Goal: Information Seeking & Learning: Learn about a topic

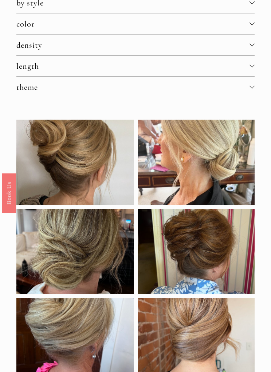
scroll to position [79, 0]
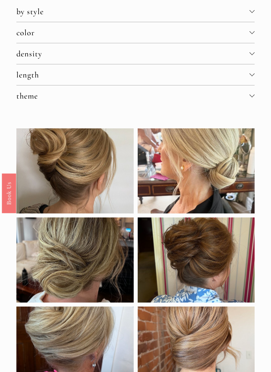
click at [60, 196] on div at bounding box center [74, 170] width 117 height 85
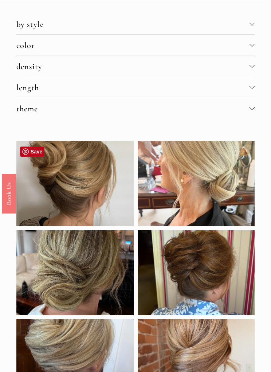
scroll to position [67, 0]
click at [31, 154] on link "Save" at bounding box center [32, 152] width 25 height 10
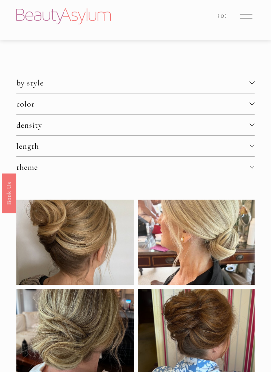
scroll to position [0, 0]
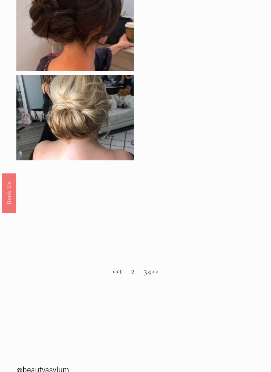
scroll to position [476, 0]
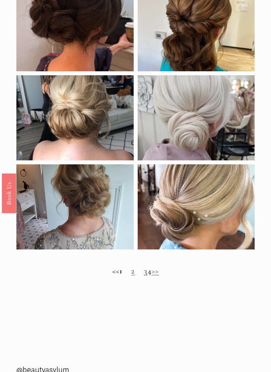
click at [131, 275] on link "2" at bounding box center [133, 271] width 4 height 10
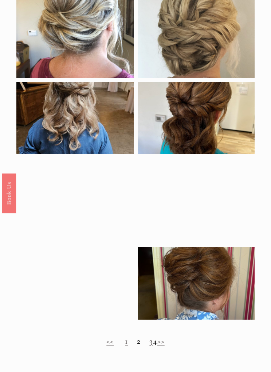
scroll to position [385, 0]
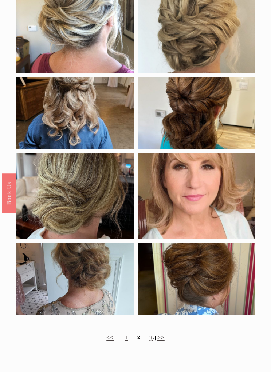
click at [149, 338] on link "3" at bounding box center [151, 336] width 4 height 10
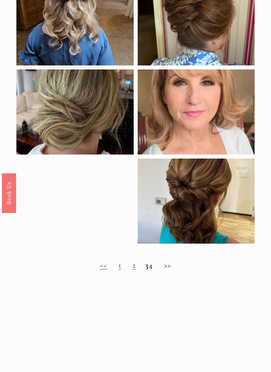
scroll to position [495, 0]
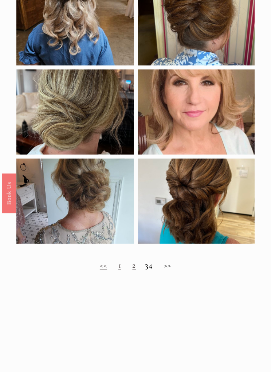
click at [157, 267] on h2 "<< 1 2 3 4 >>" at bounding box center [135, 264] width 238 height 9
click at [155, 265] on h2 "<< 1 2 3 4 >>" at bounding box center [135, 264] width 238 height 9
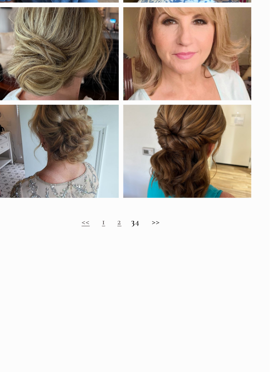
scroll to position [557, 0]
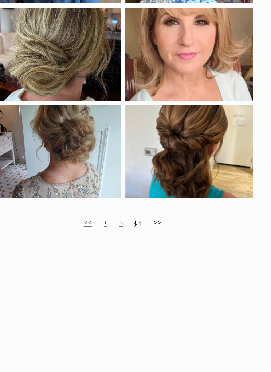
click at [149, 203] on h2 "<< 1 2 3 4 >>" at bounding box center [135, 202] width 238 height 9
click at [145, 204] on h2 "<< 1 2 3 4 >>" at bounding box center [135, 202] width 238 height 9
click at [149, 204] on h2 "<< 1 2 3 4 >>" at bounding box center [135, 202] width 238 height 9
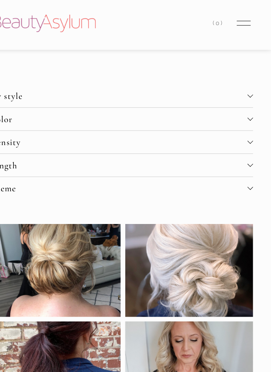
scroll to position [0, 0]
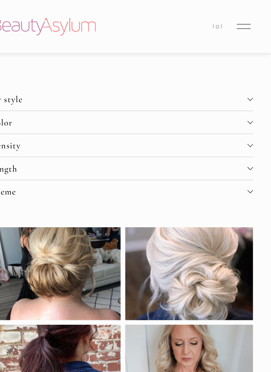
click at [239, 26] on div at bounding box center [245, 26] width 13 height 0
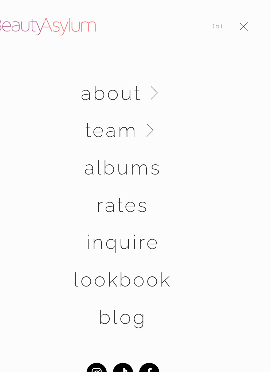
click at [100, 159] on link "albums" at bounding box center [135, 153] width 71 height 18
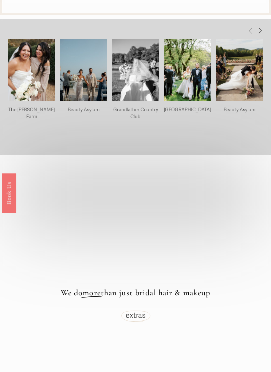
scroll to position [1303, 0]
